Goal: Task Accomplishment & Management: Complete application form

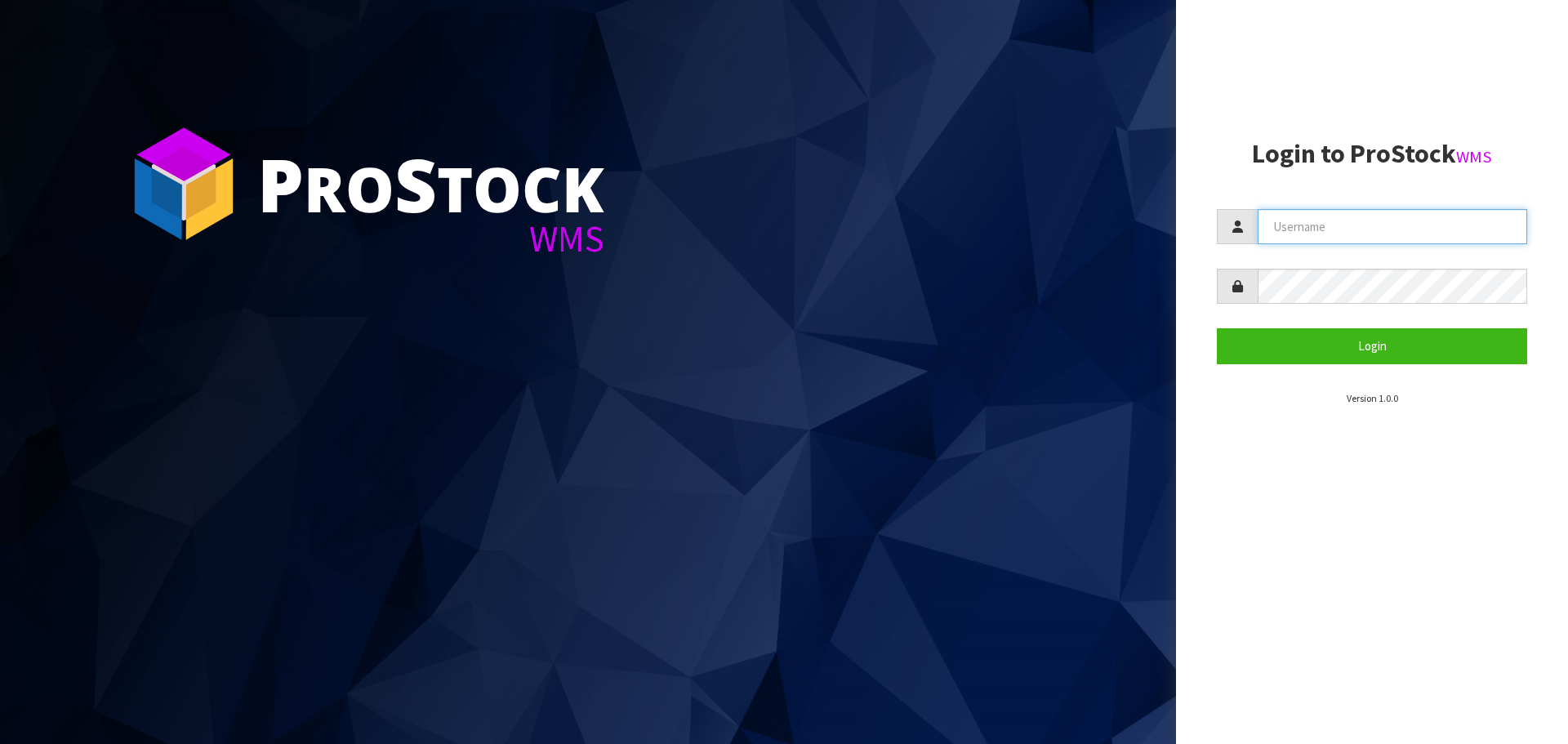
click at [1369, 229] on input "text" at bounding box center [1392, 227] width 270 height 36
type input "[EMAIL_ADDRESS][DOMAIN_NAME]"
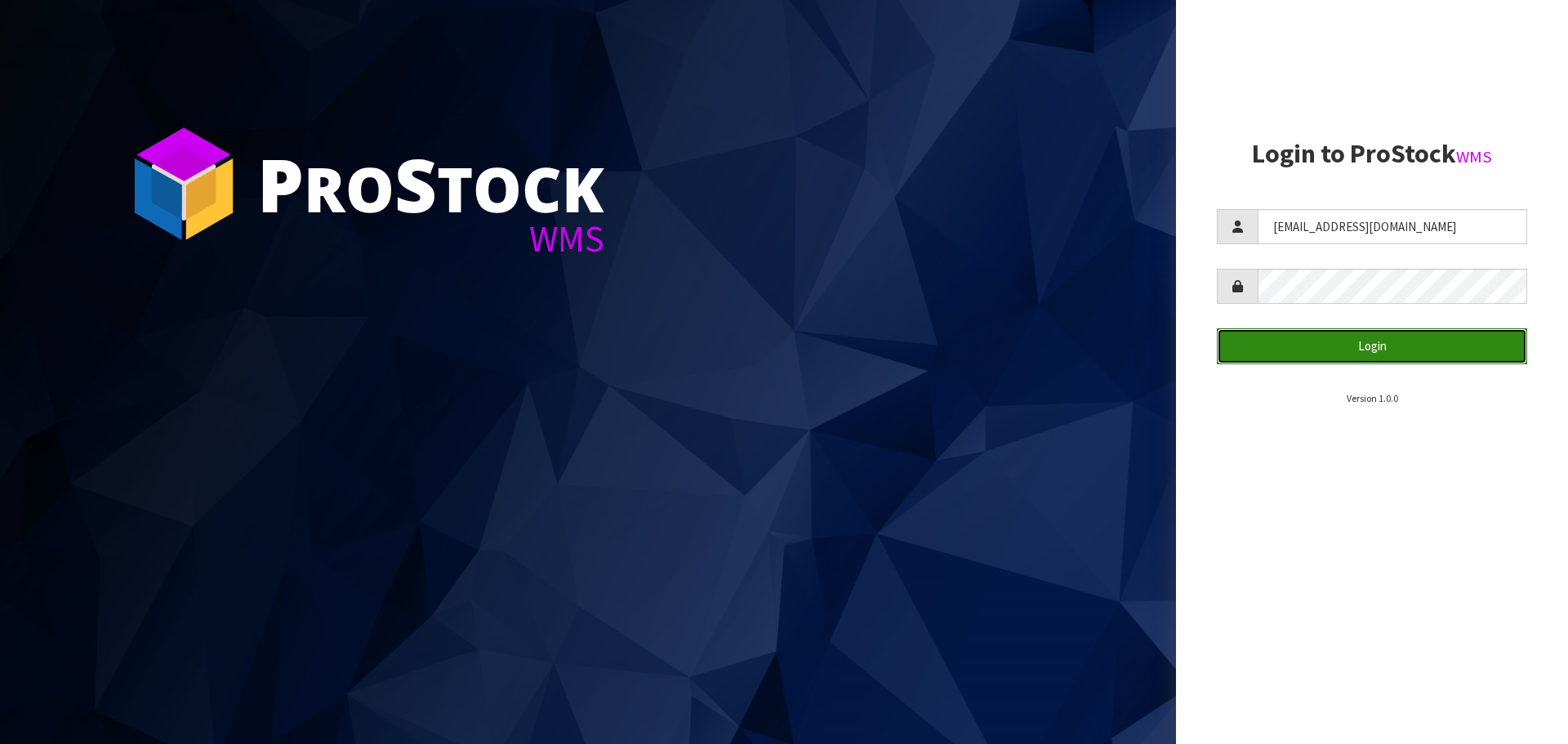
click at [1455, 356] on button "Login" at bounding box center [1372, 346] width 311 height 36
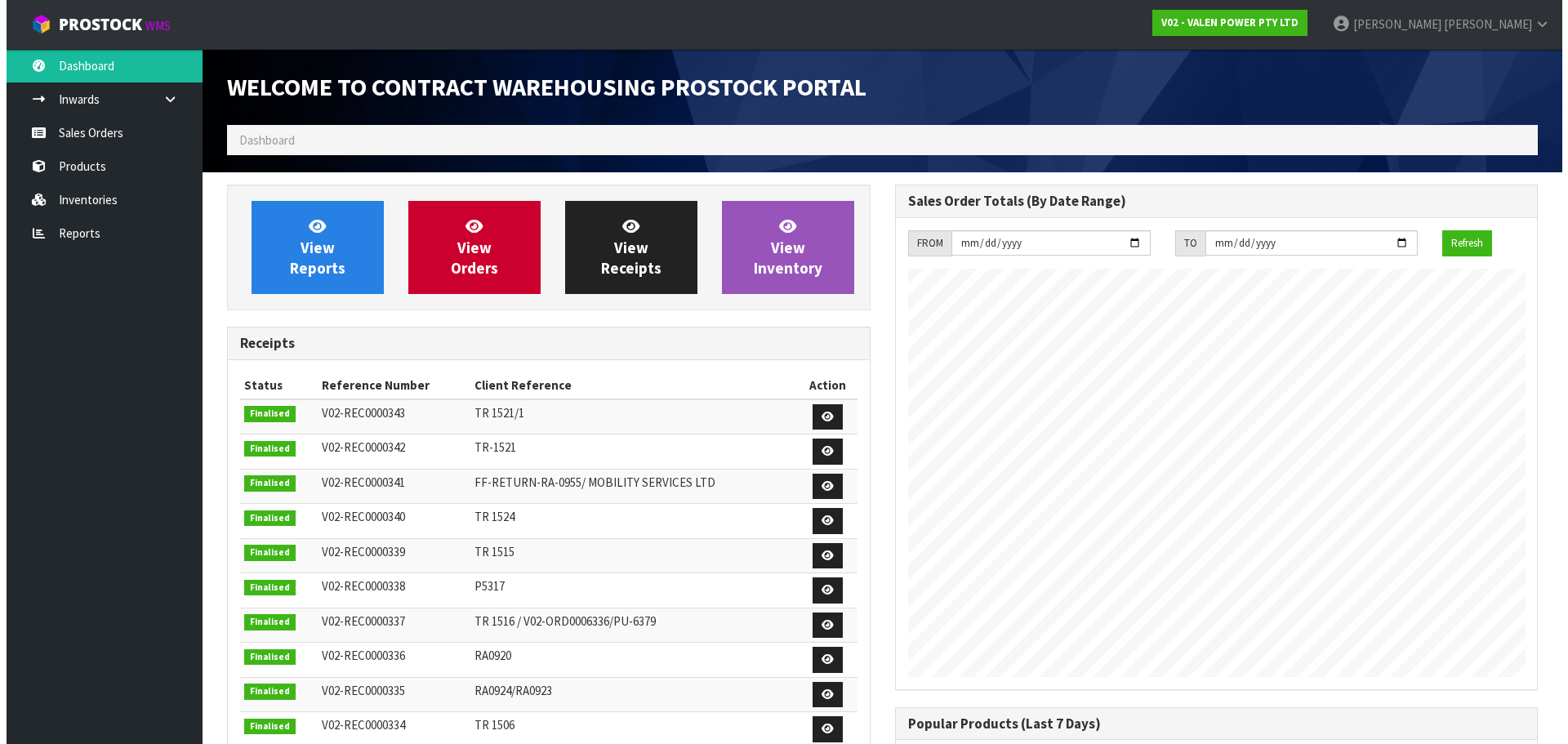
scroll to position [906, 667]
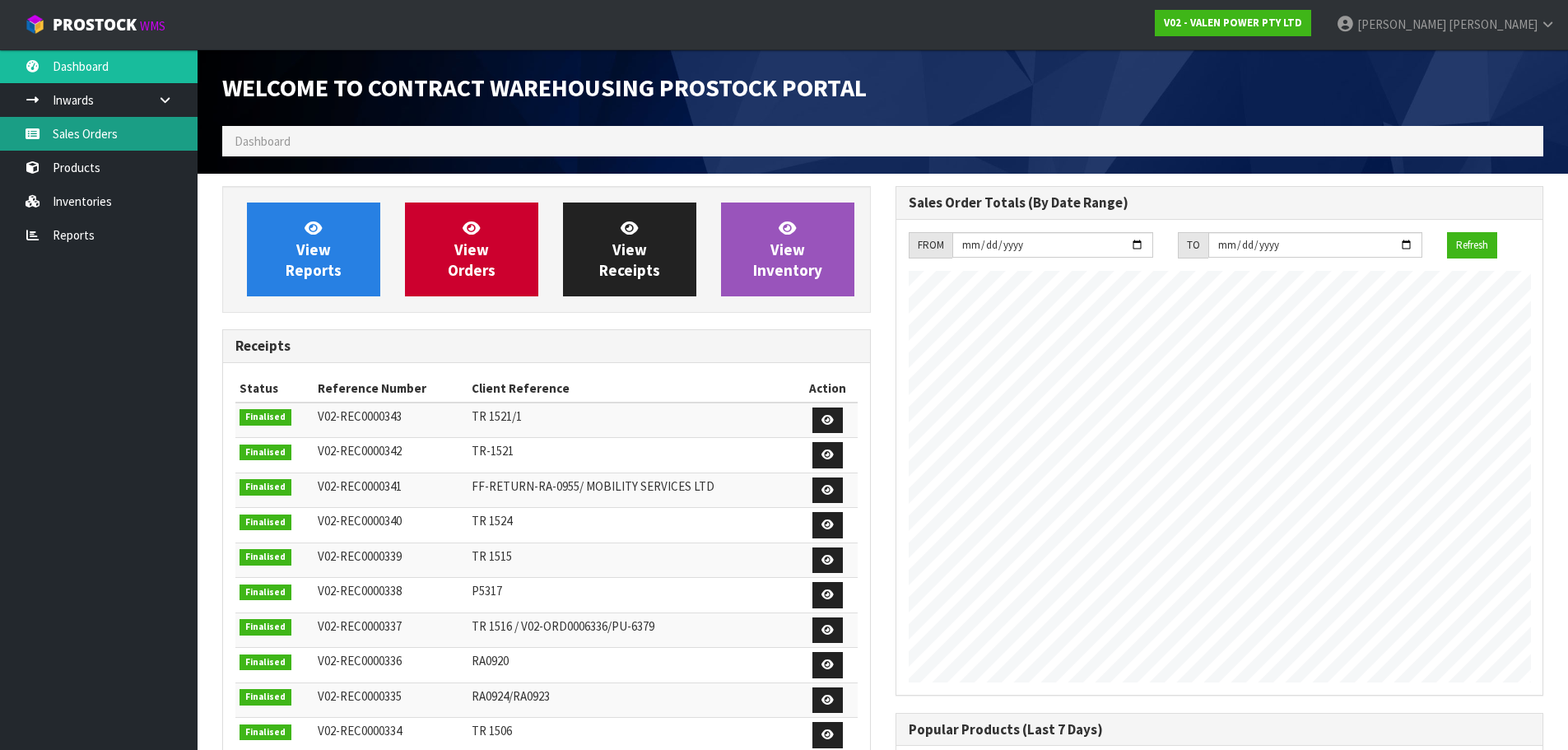
click at [149, 130] on link "Sales Orders" at bounding box center [98, 134] width 198 height 34
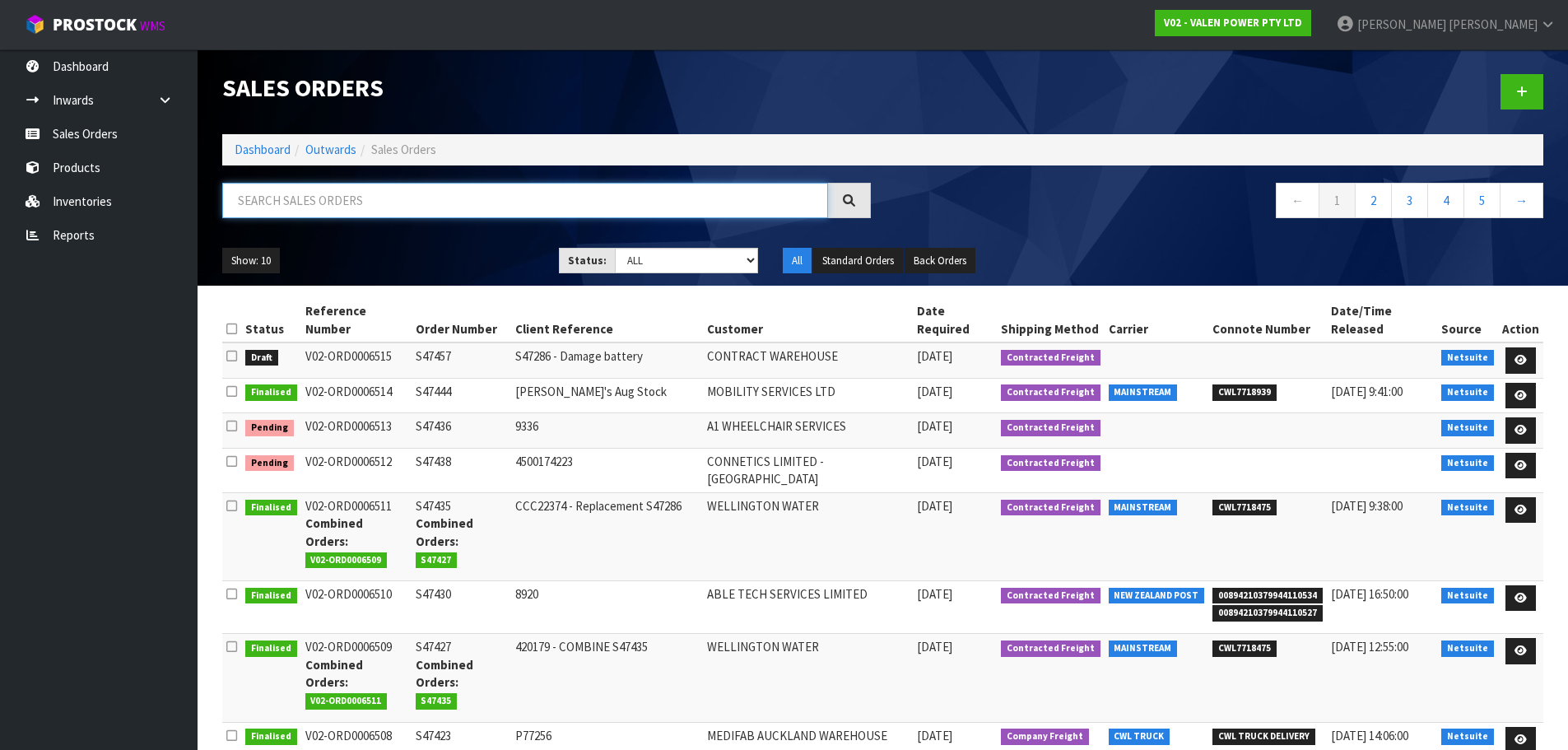
click at [384, 197] on input "text" at bounding box center [524, 200] width 606 height 36
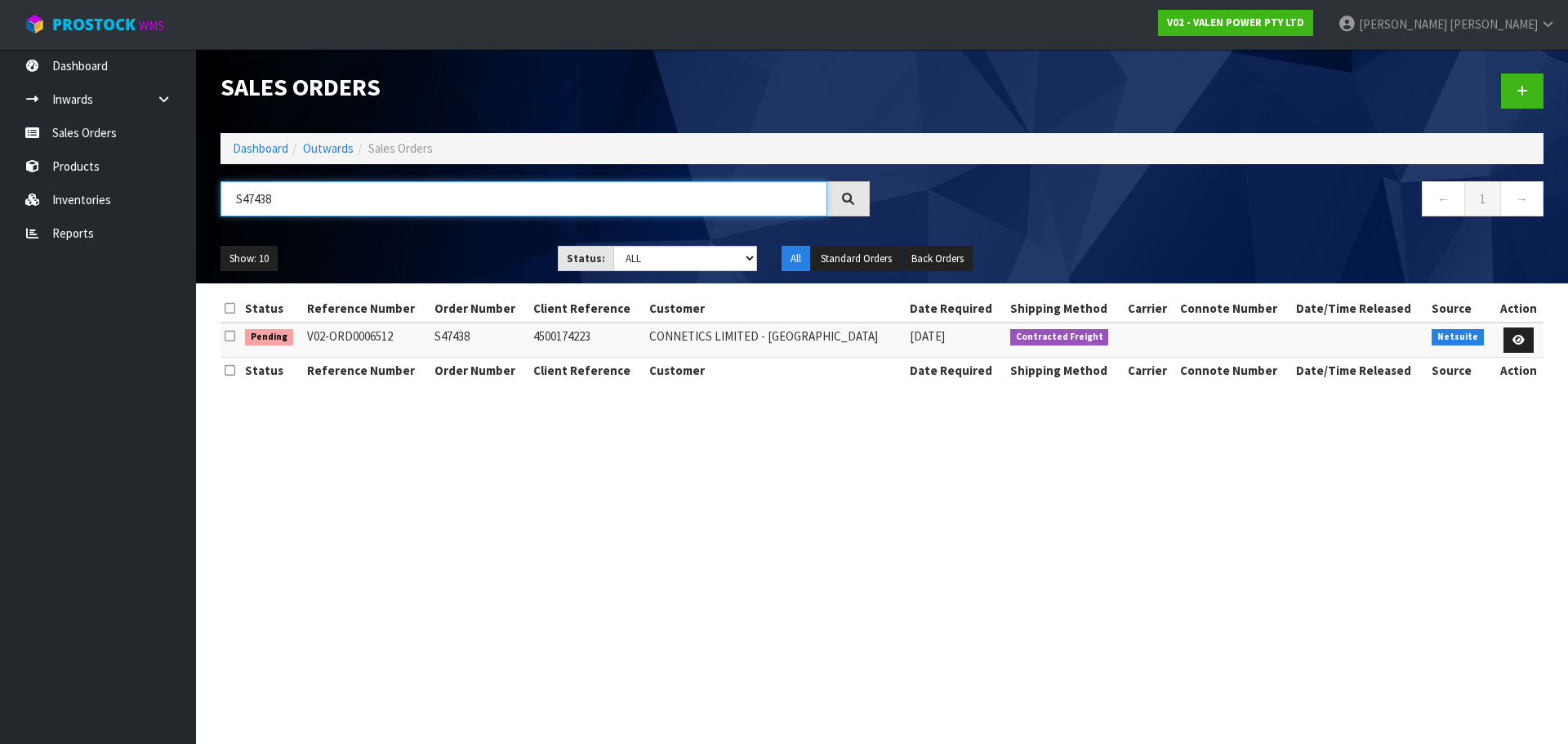
type input "S47438"
click at [1517, 331] on link at bounding box center [1518, 340] width 30 height 26
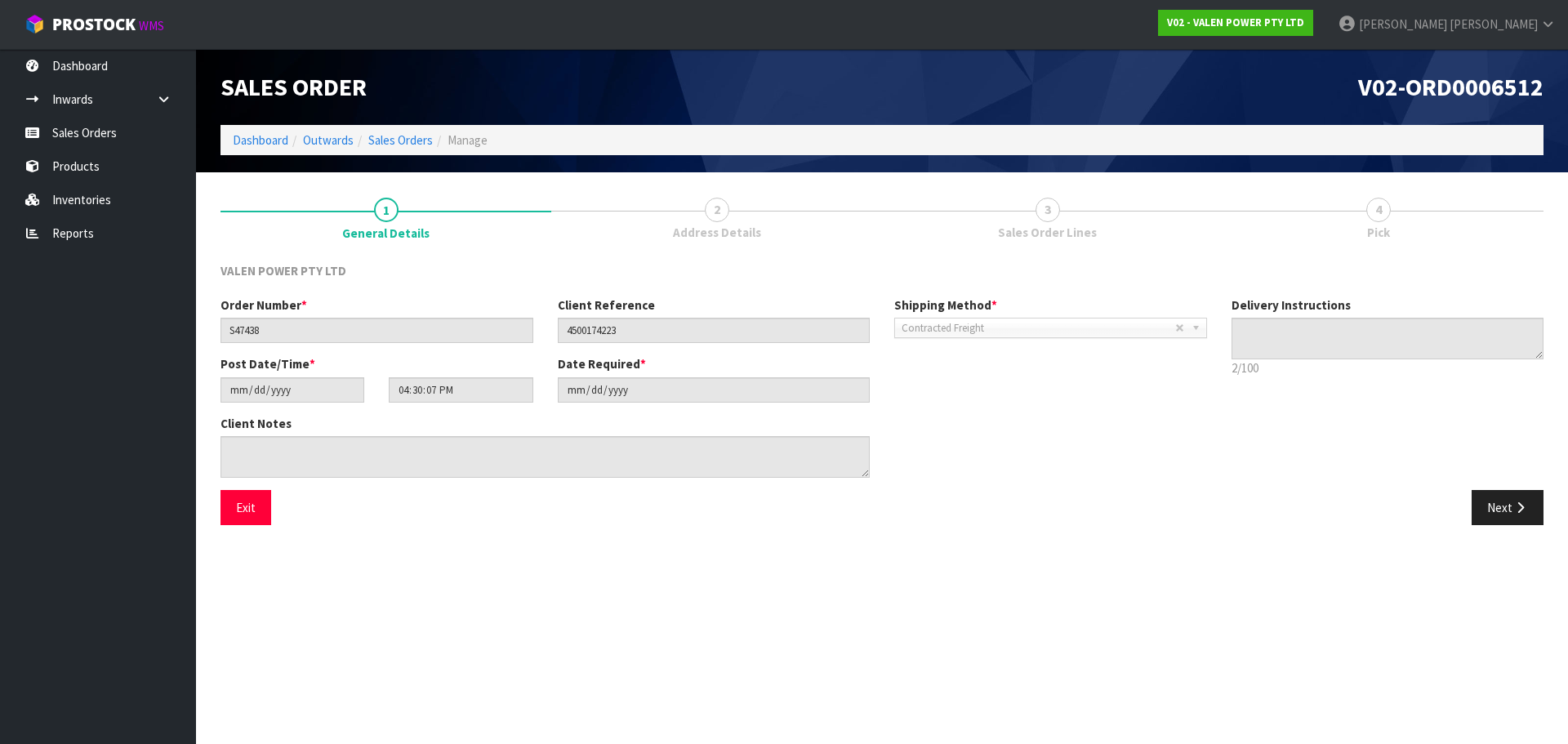
click at [710, 224] on span "Address Details" at bounding box center [716, 232] width 88 height 17
click at [1487, 503] on button "Next" at bounding box center [1507, 508] width 72 height 36
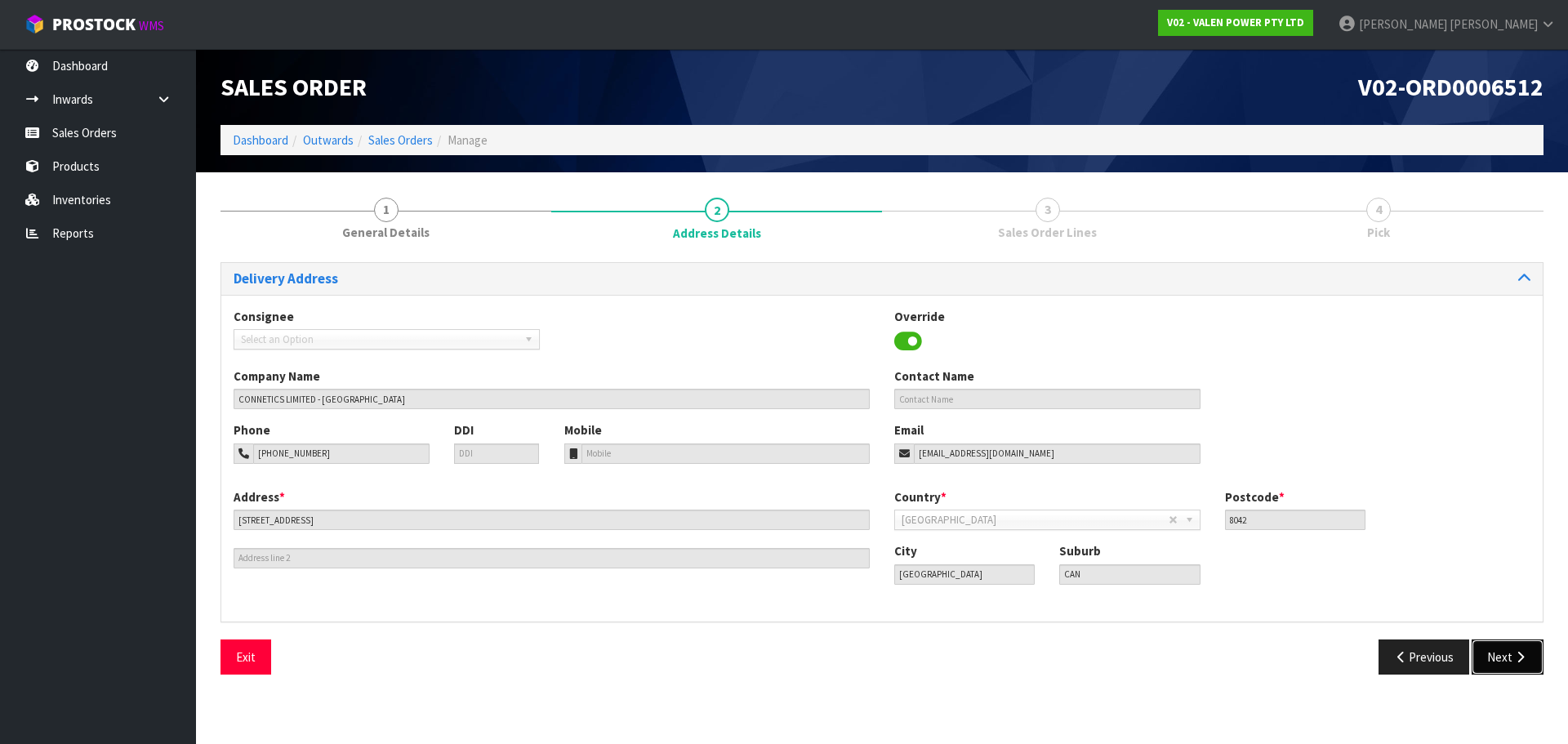
click at [1499, 669] on button "Next" at bounding box center [1507, 657] width 72 height 36
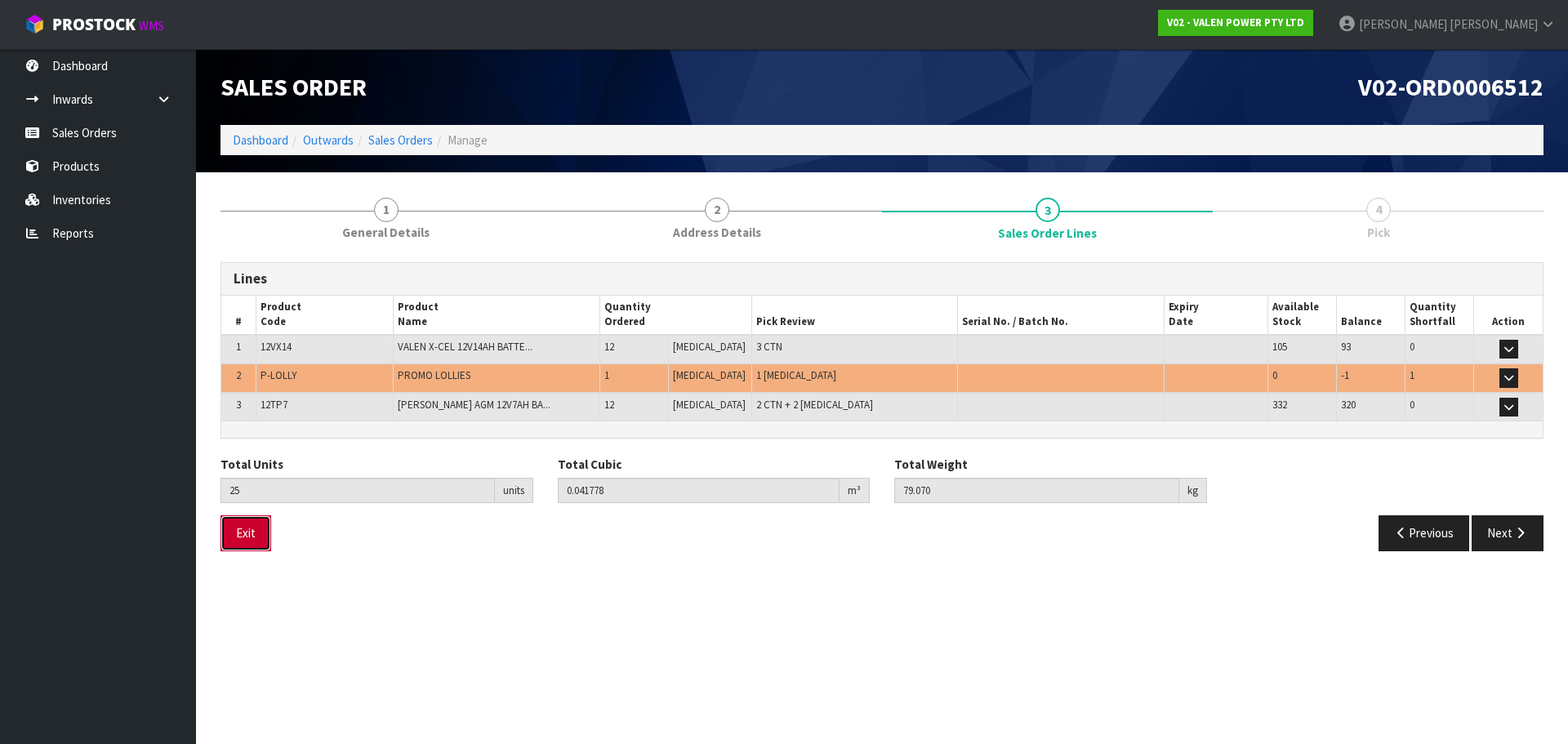
drag, startPoint x: 234, startPoint y: 534, endPoint x: 220, endPoint y: 537, distance: 14.3
click at [234, 534] on button "Exit" at bounding box center [245, 534] width 51 height 36
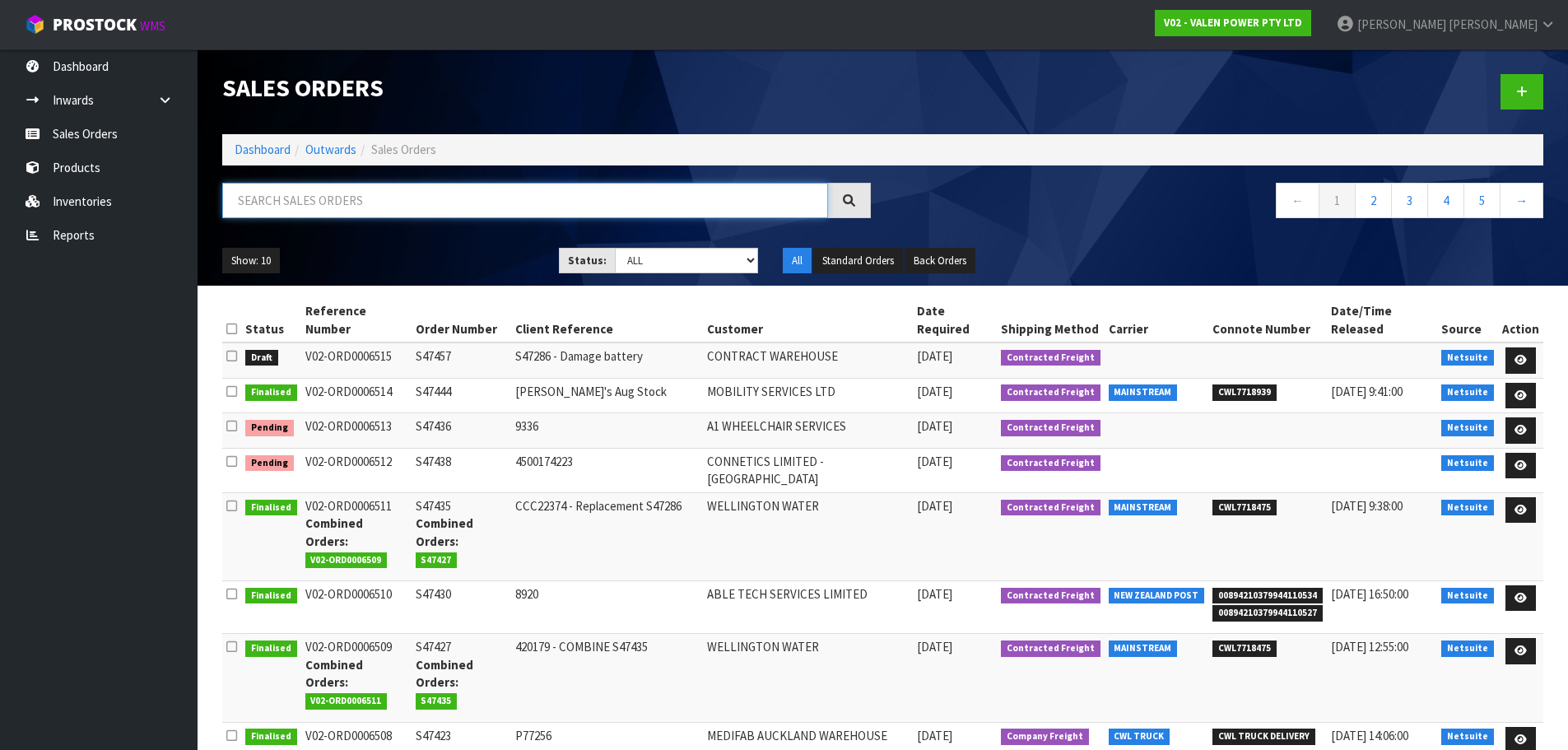
click at [327, 216] on input "text" at bounding box center [524, 200] width 606 height 36
click at [326, 199] on input "text" at bounding box center [524, 200] width 606 height 36
click at [345, 192] on input "text" at bounding box center [524, 200] width 606 height 36
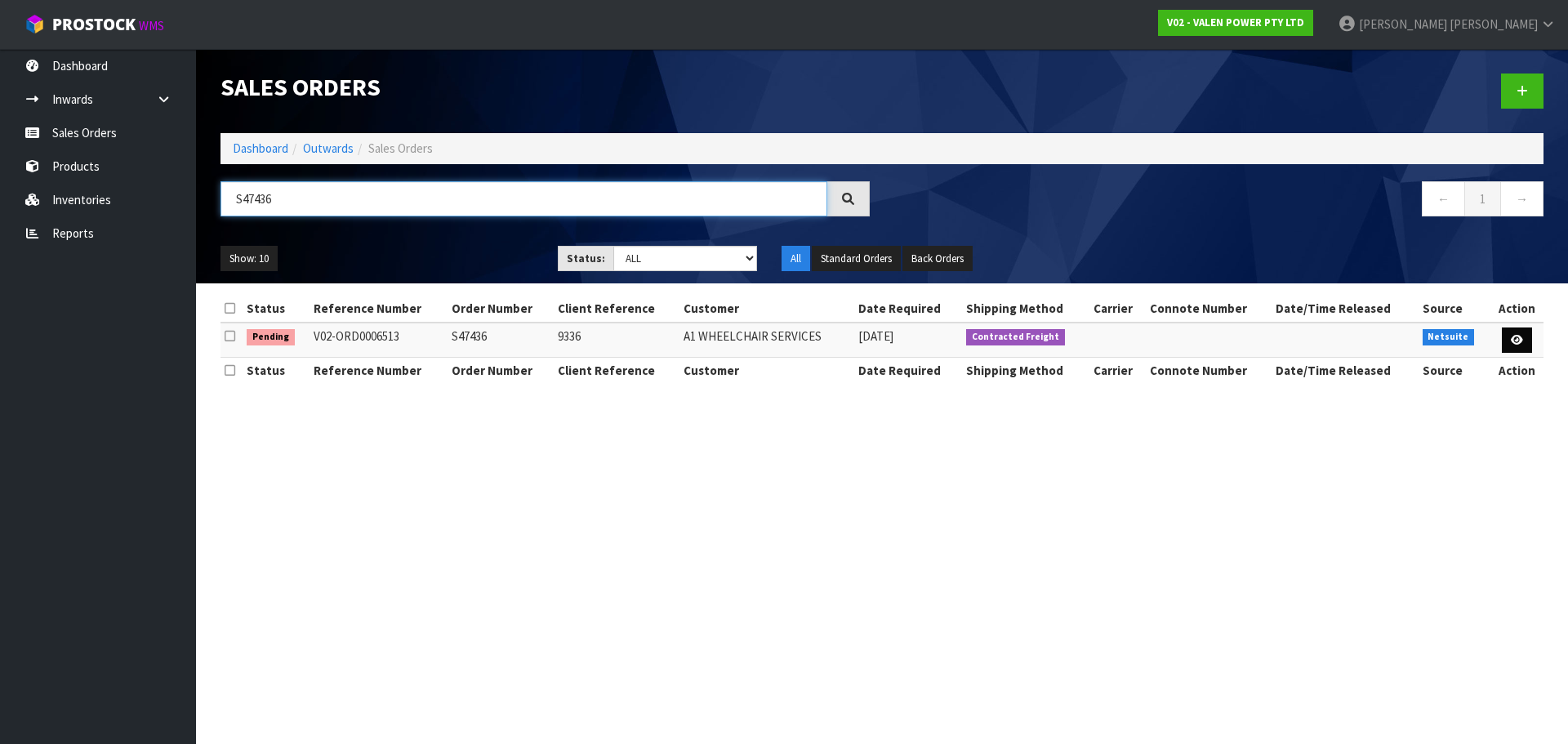
type input "S47436"
click at [1510, 341] on icon at bounding box center [1517, 340] width 12 height 11
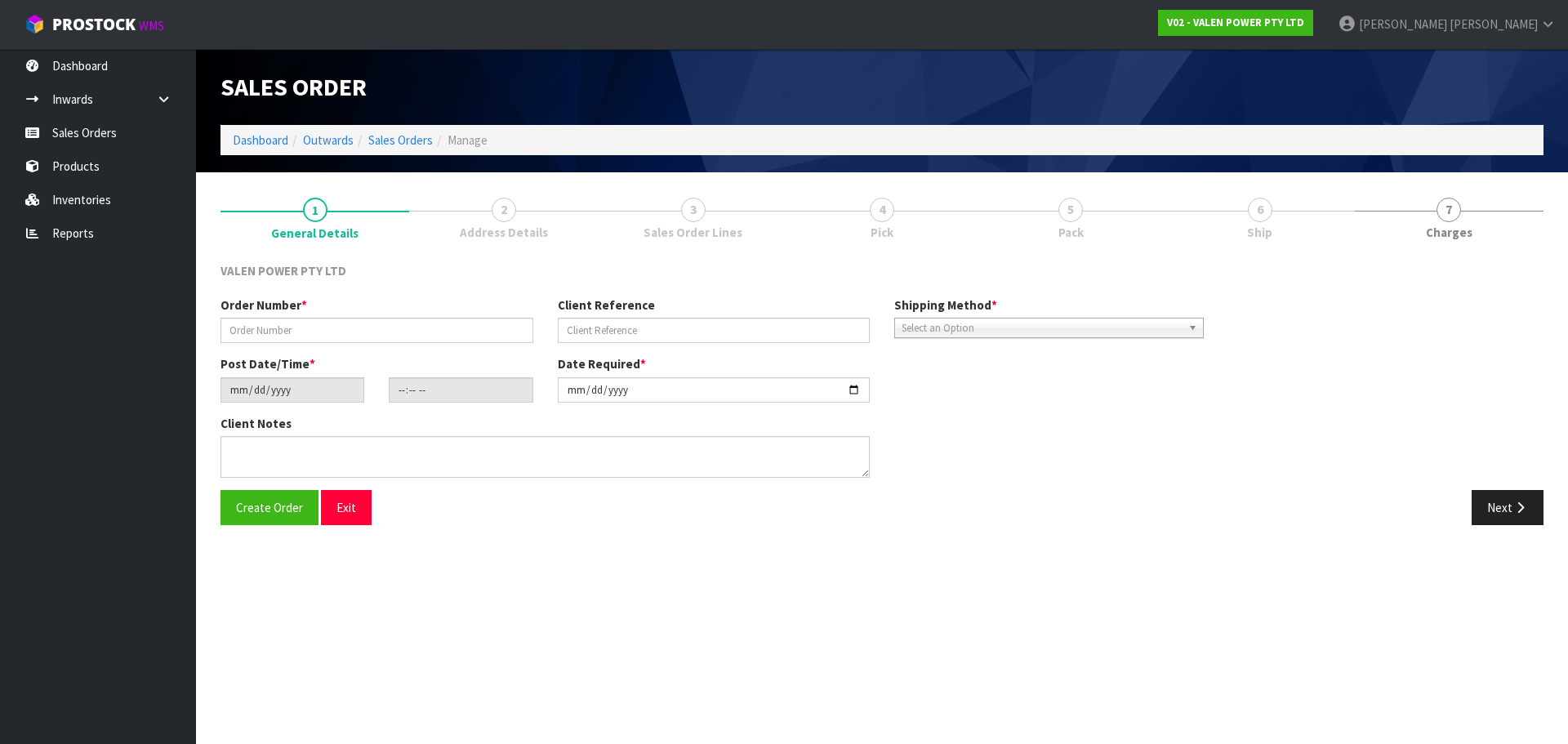
type input "S47436"
type input "9336"
type input "[DATE]"
type input "17:15:08.000"
type input "[DATE]"
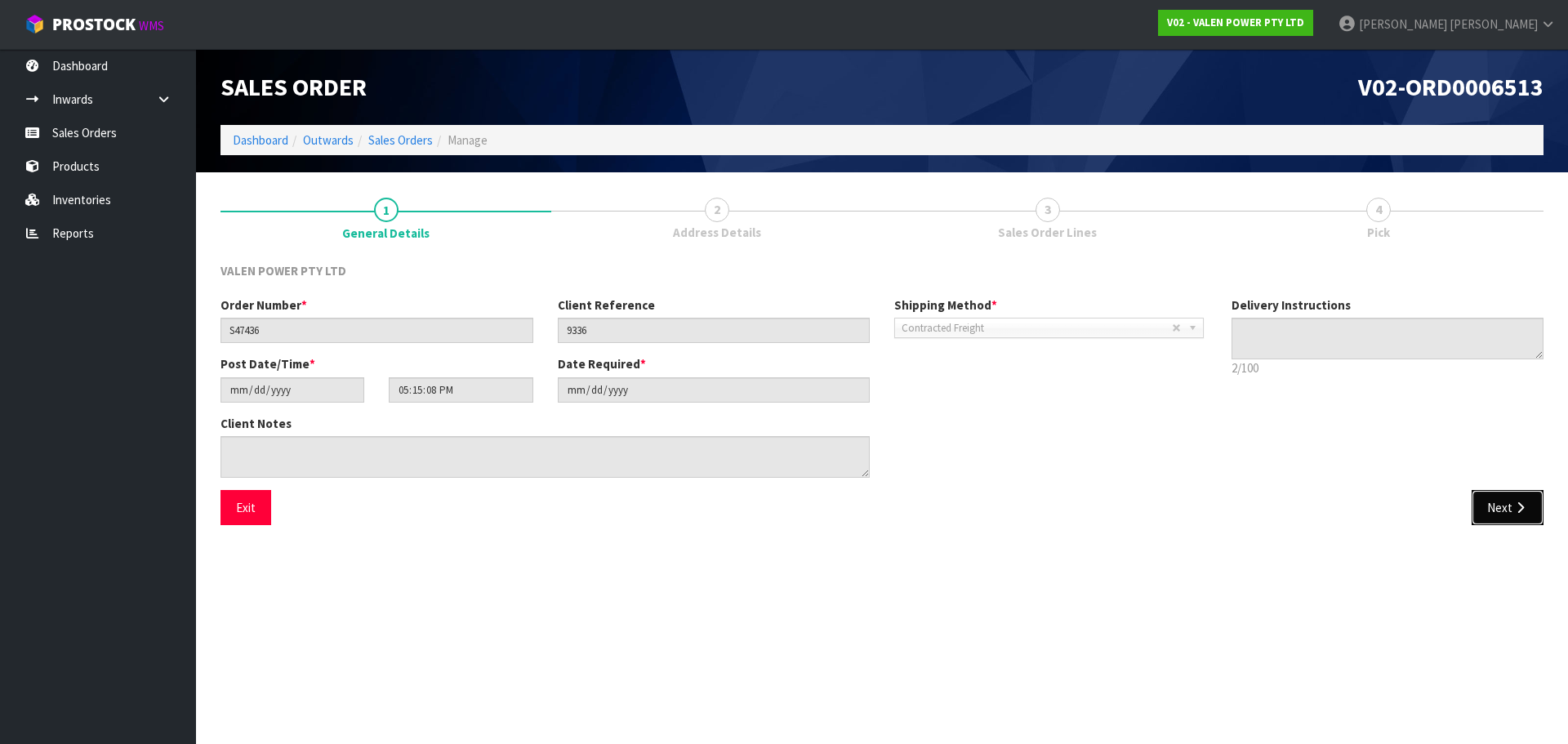
click at [1498, 520] on button "Next" at bounding box center [1507, 508] width 72 height 36
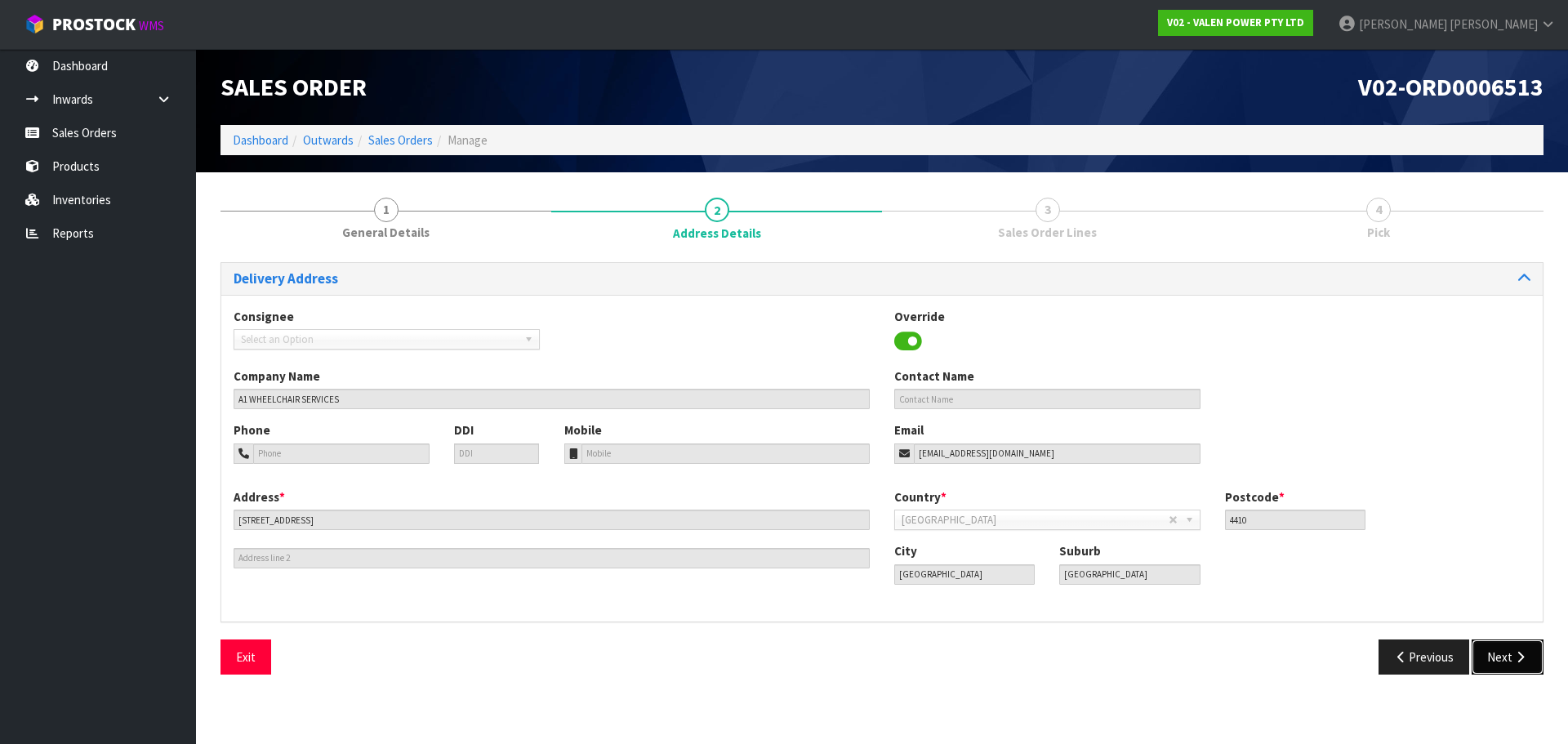
click at [1507, 653] on button "Next" at bounding box center [1507, 657] width 72 height 36
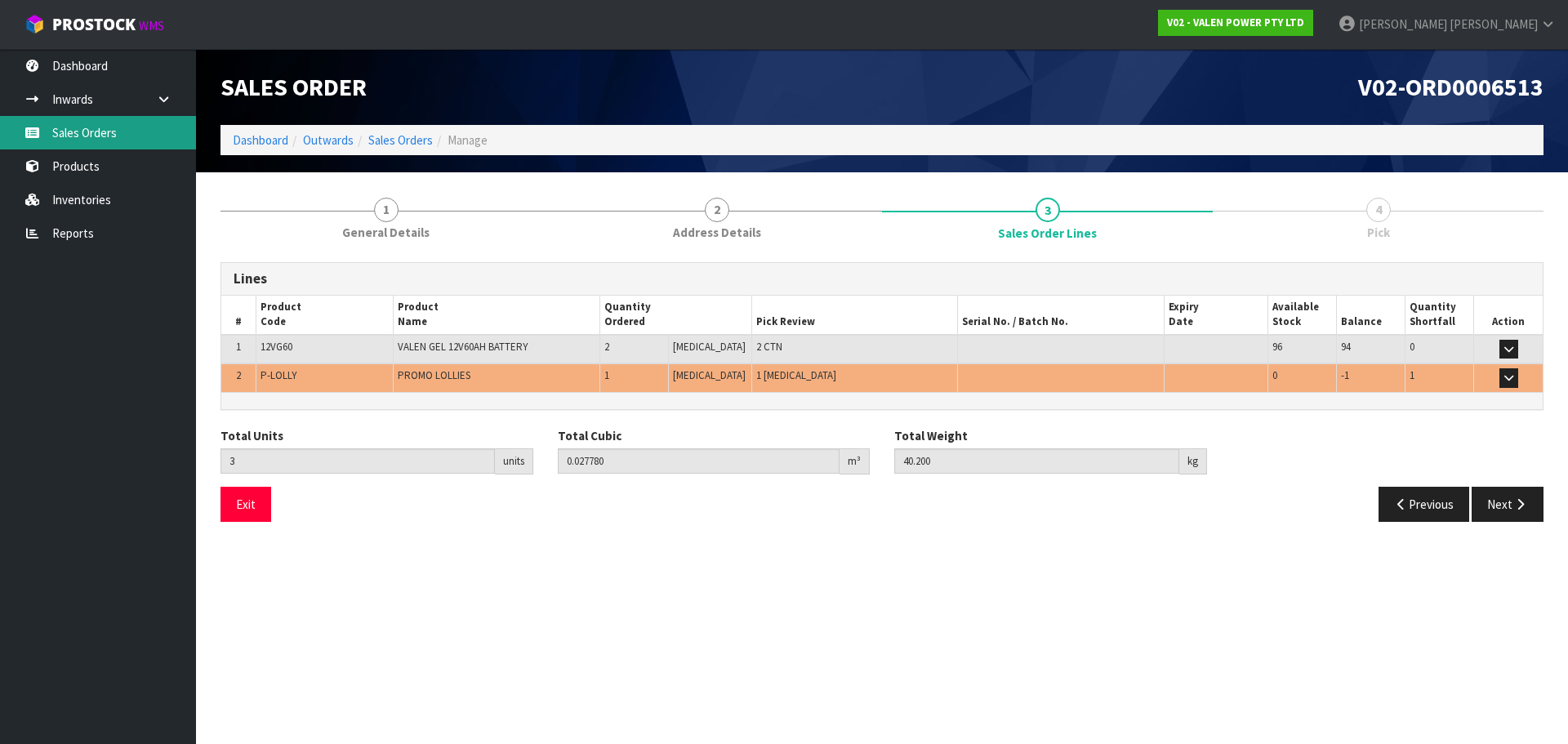
drag, startPoint x: 63, startPoint y: 128, endPoint x: 222, endPoint y: 149, distance: 160.4
click at [63, 128] on link "Sales Orders" at bounding box center [98, 133] width 196 height 34
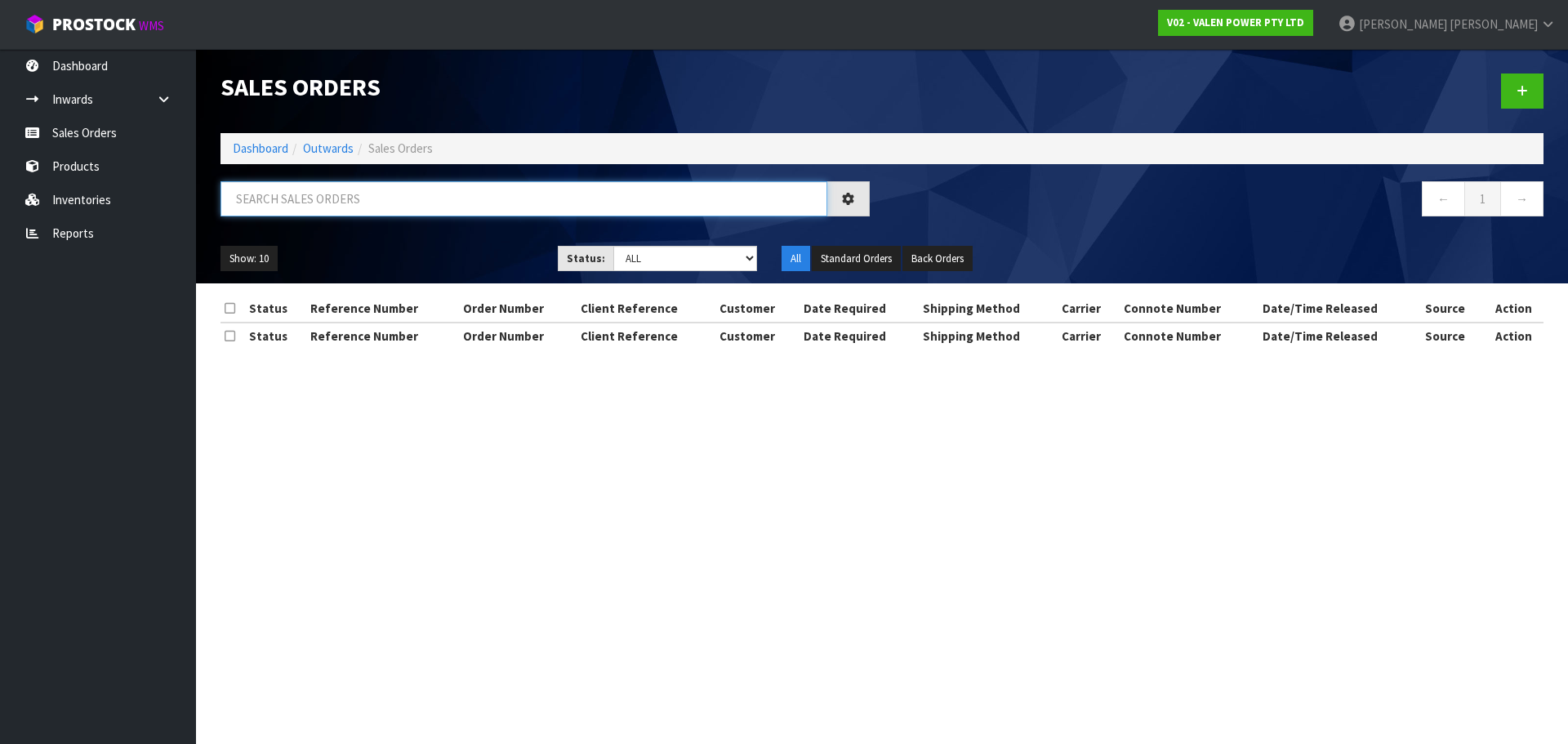
click at [354, 193] on input "text" at bounding box center [524, 199] width 607 height 36
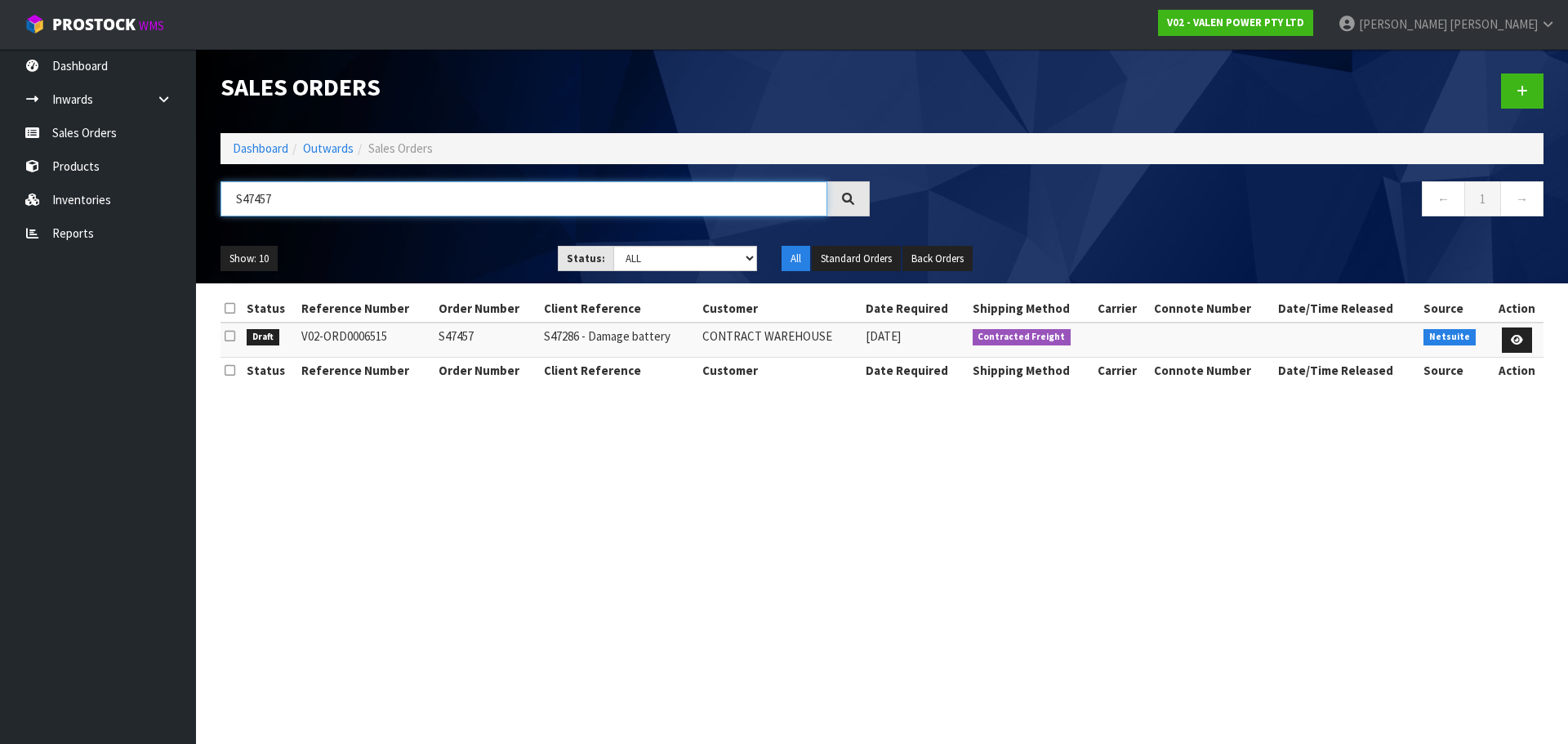
click at [345, 191] on input "S47457" at bounding box center [524, 199] width 607 height 36
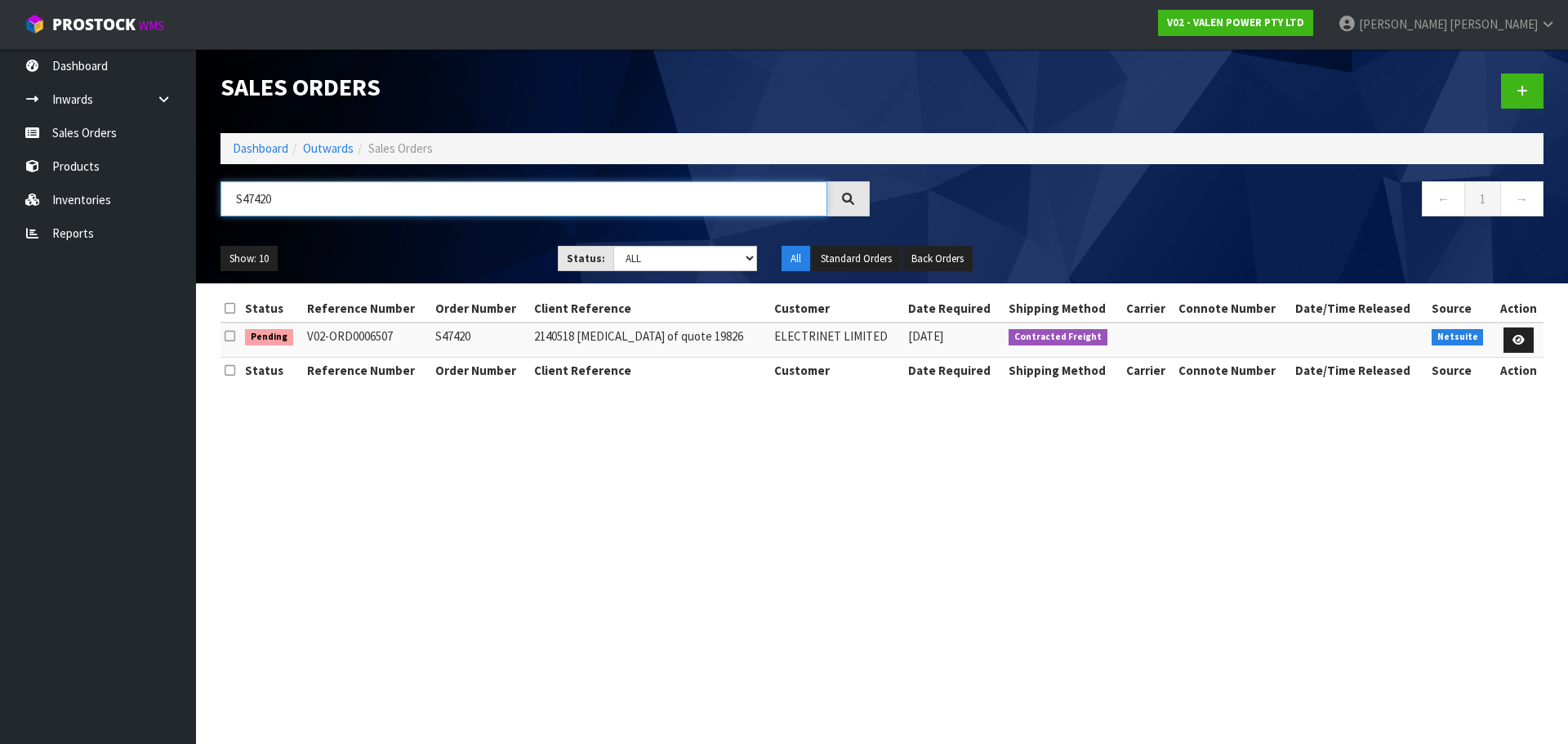
type input "S47420"
